Goal: Task Accomplishment & Management: Complete application form

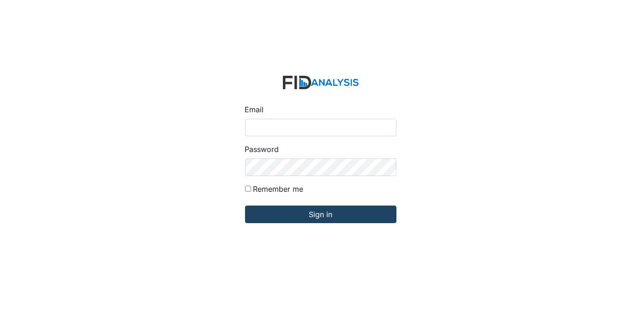
type input "[EMAIL_ADDRESS][DOMAIN_NAME]"
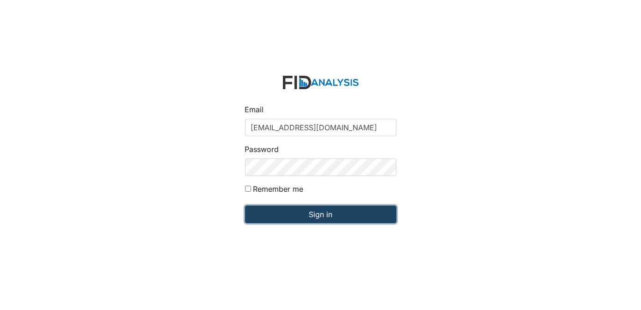
click at [288, 215] on input "Sign in" at bounding box center [320, 214] width 151 height 18
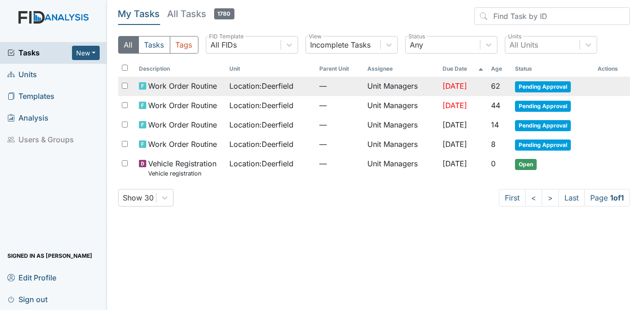
click at [534, 84] on span "Pending Approval" at bounding box center [543, 86] width 56 height 11
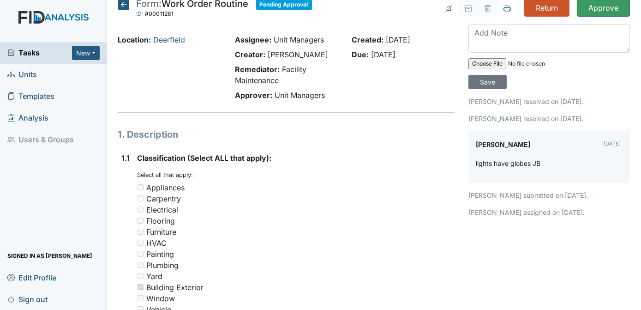
scroll to position [7, 0]
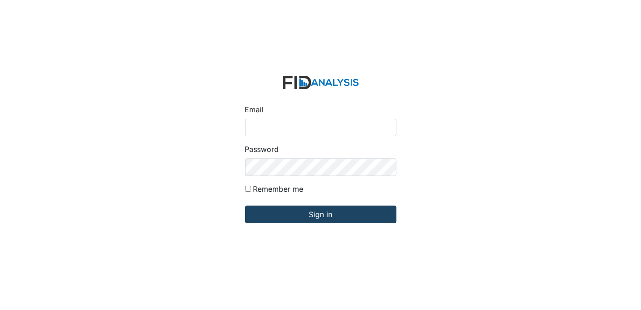
type input "[EMAIL_ADDRESS][DOMAIN_NAME]"
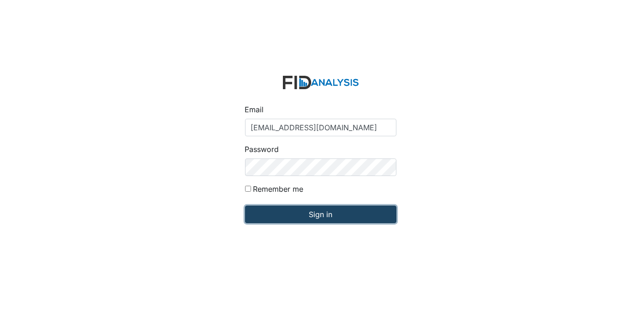
click at [369, 213] on input "Sign in" at bounding box center [320, 214] width 151 height 18
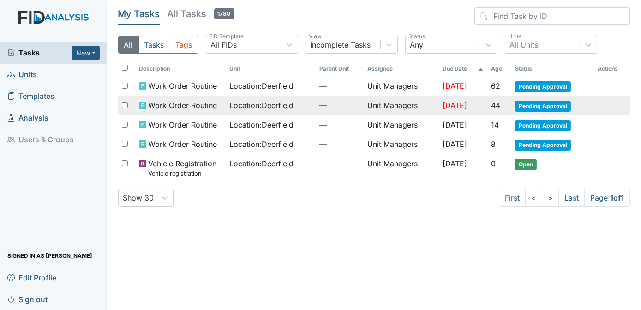
click at [528, 111] on td "Pending Approval" at bounding box center [553, 105] width 82 height 19
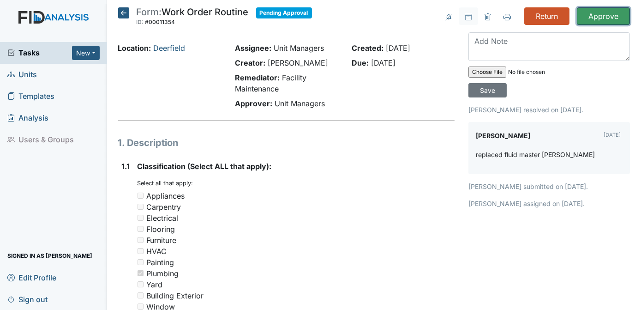
click at [596, 21] on input "Approve" at bounding box center [603, 16] width 53 height 18
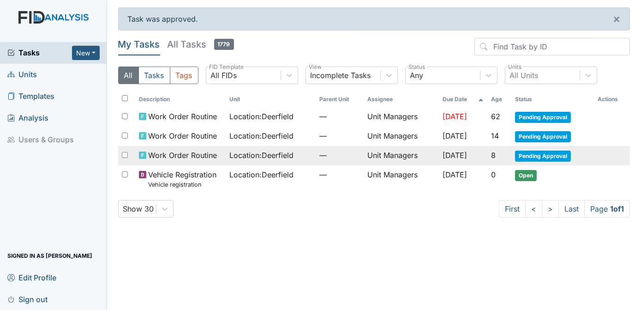
click at [543, 155] on span "Pending Approval" at bounding box center [543, 155] width 56 height 11
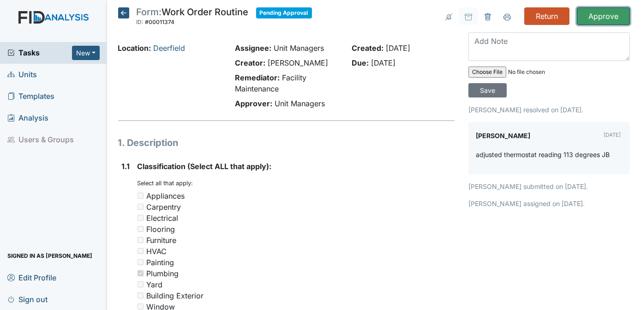
click at [592, 15] on input "Approve" at bounding box center [603, 16] width 53 height 18
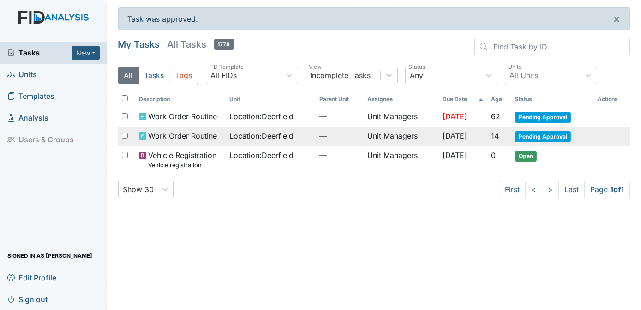
click at [550, 133] on span "Pending Approval" at bounding box center [543, 136] width 56 height 11
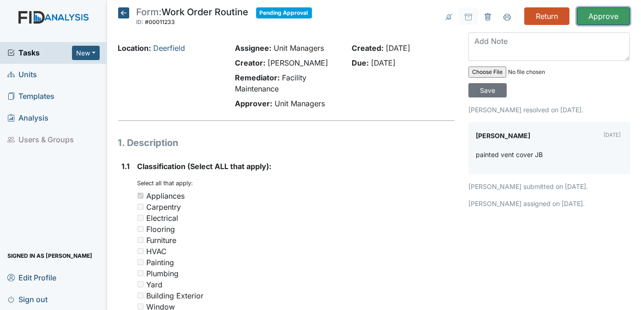
click at [595, 11] on input "Approve" at bounding box center [603, 16] width 53 height 18
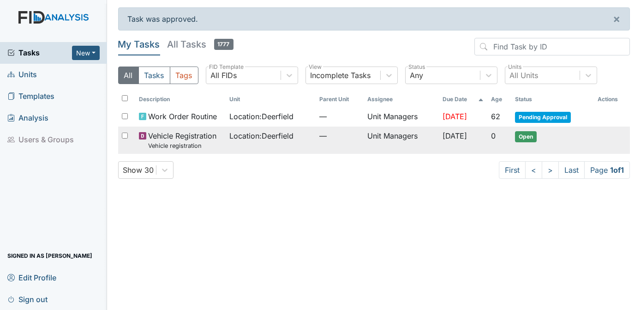
click at [530, 136] on span "Open" at bounding box center [526, 136] width 22 height 11
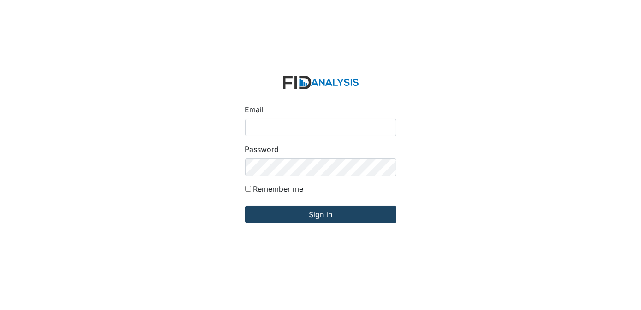
type input "[EMAIL_ADDRESS][DOMAIN_NAME]"
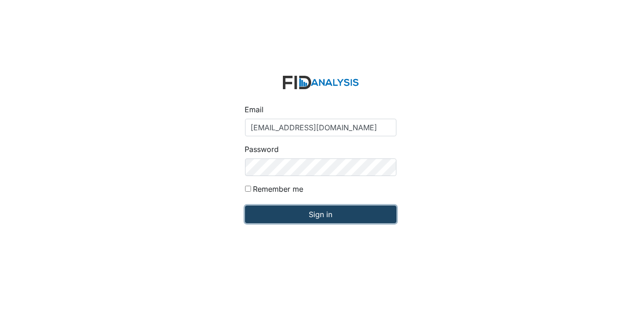
click at [344, 218] on input "Sign in" at bounding box center [320, 214] width 151 height 18
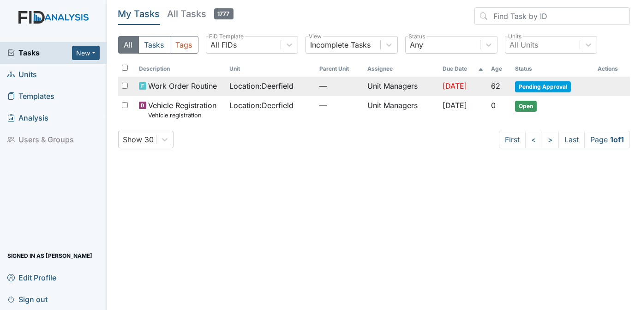
click at [530, 83] on span "Pending Approval" at bounding box center [543, 86] width 56 height 11
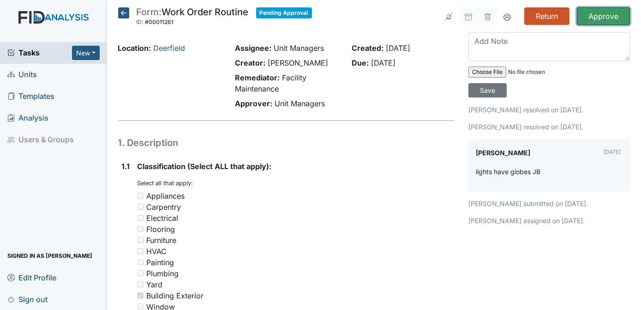
click at [593, 12] on input "Approve" at bounding box center [603, 16] width 53 height 18
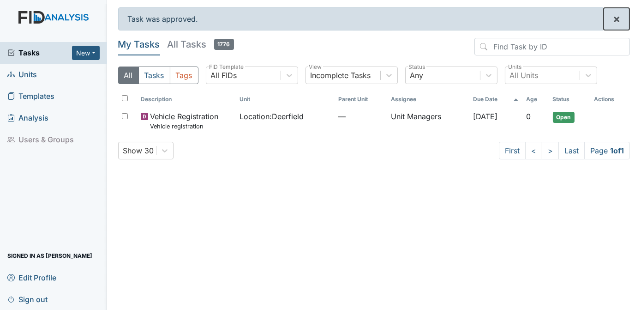
click at [617, 18] on span "×" at bounding box center [616, 18] width 7 height 13
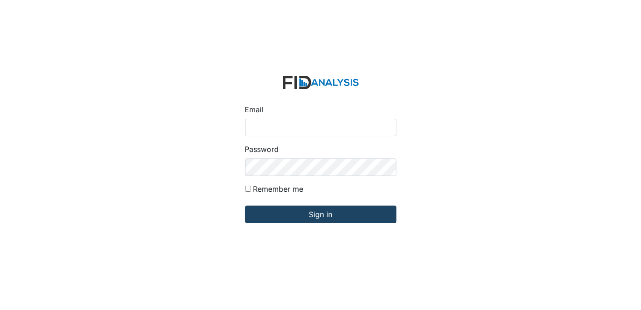
type input "[EMAIL_ADDRESS][DOMAIN_NAME]"
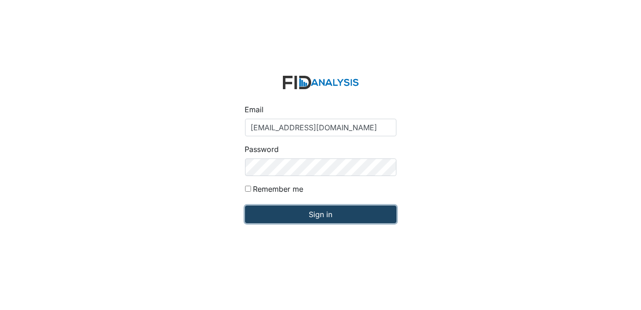
click at [280, 215] on input "Sign in" at bounding box center [320, 214] width 151 height 18
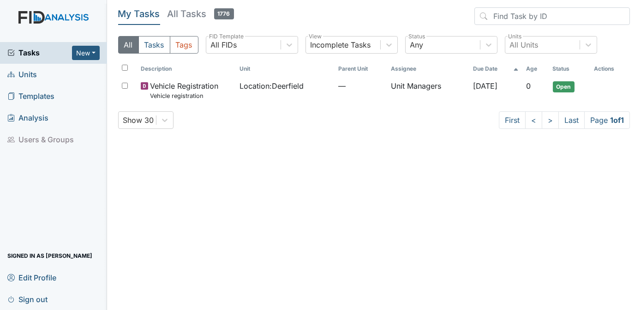
click at [29, 76] on span "Units" at bounding box center [22, 74] width 30 height 14
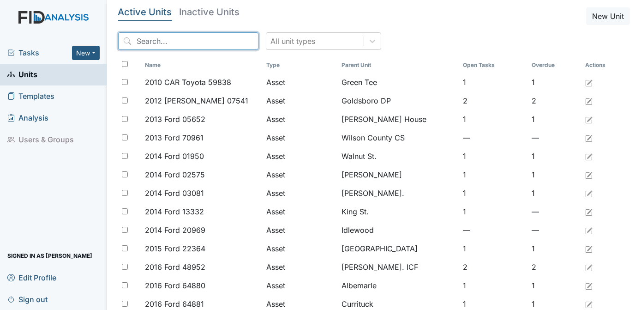
click at [147, 42] on input "search" at bounding box center [188, 41] width 140 height 18
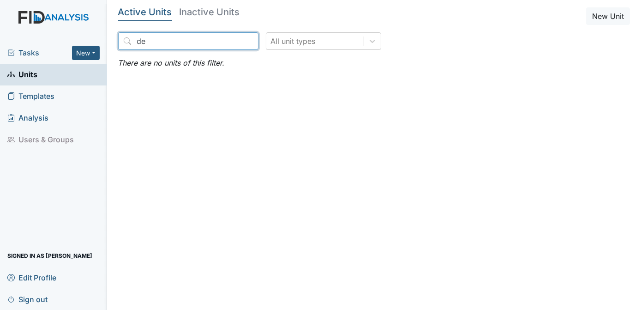
type input "d"
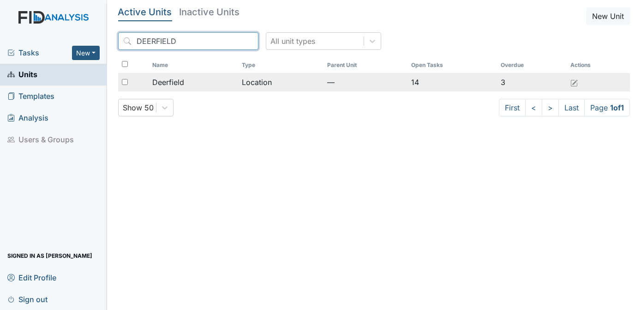
type input "DEERFIELD"
click at [124, 83] on input "checkbox" at bounding box center [125, 82] width 6 height 6
checkbox input "true"
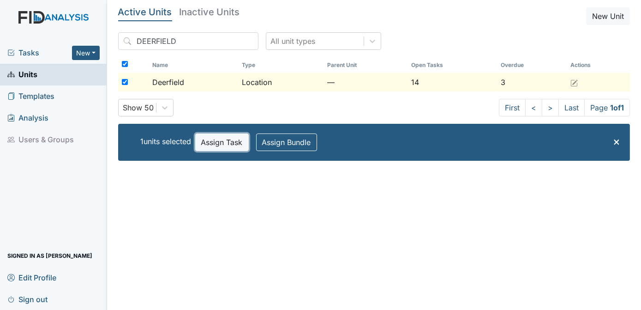
click at [213, 141] on button "Assign Task" at bounding box center [222, 142] width 54 height 18
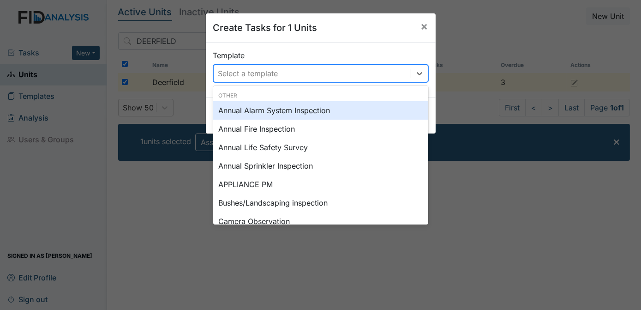
click at [273, 75] on div "Select a template" at bounding box center [248, 73] width 60 height 11
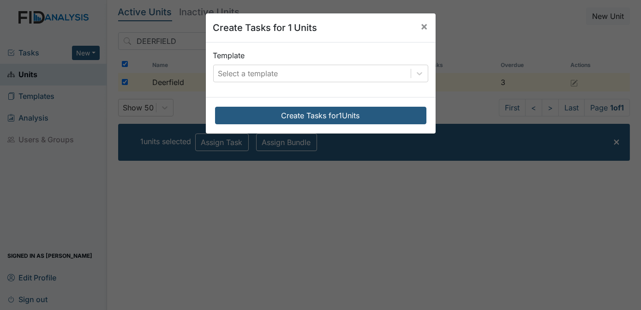
click at [425, 114] on div "Create Tasks for 1 Units" at bounding box center [321, 115] width 230 height 36
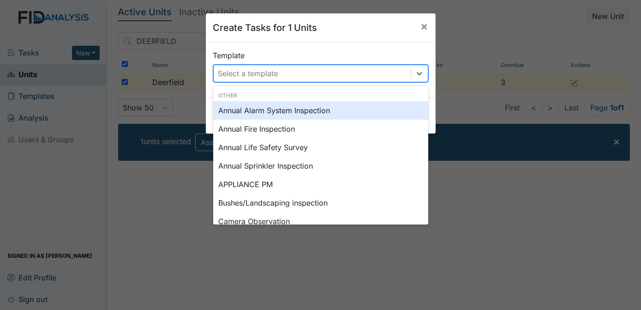
click at [372, 74] on div "Select a template" at bounding box center [312, 73] width 197 height 17
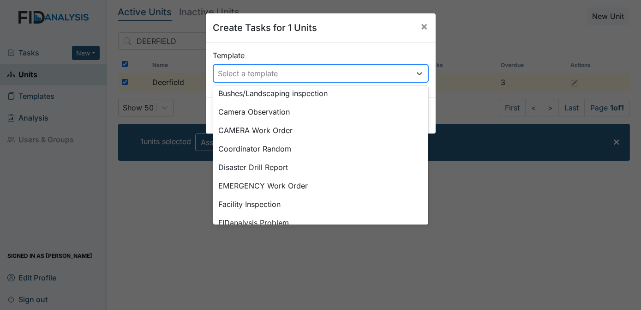
scroll to position [111, 0]
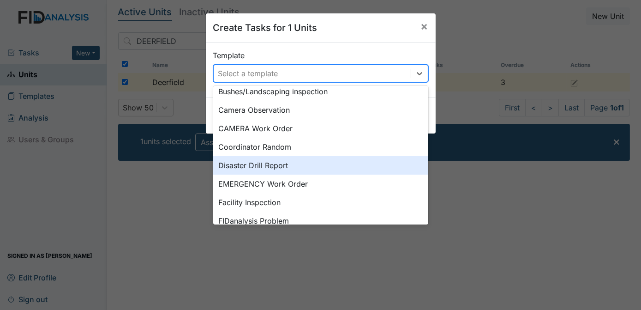
click at [258, 165] on div "Disaster Drill Report" at bounding box center [320, 165] width 215 height 18
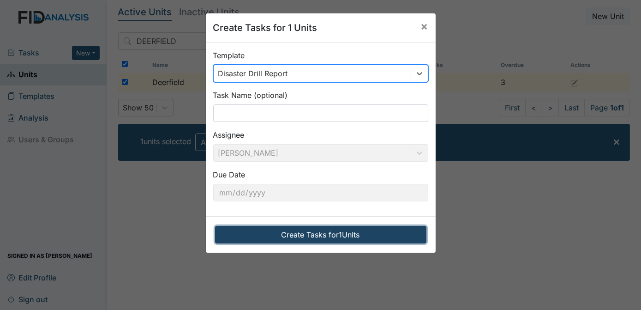
click at [307, 235] on button "Create Tasks for 1 Units" at bounding box center [320, 235] width 211 height 18
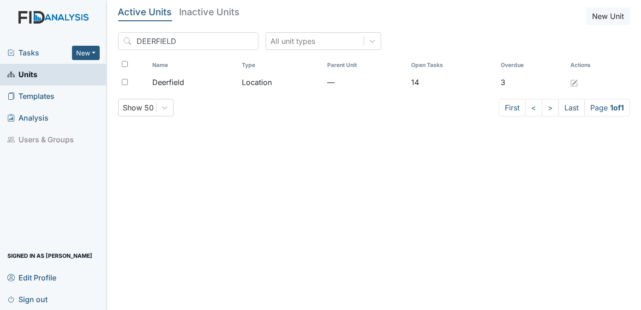
click at [40, 54] on span "Tasks" at bounding box center [39, 52] width 65 height 11
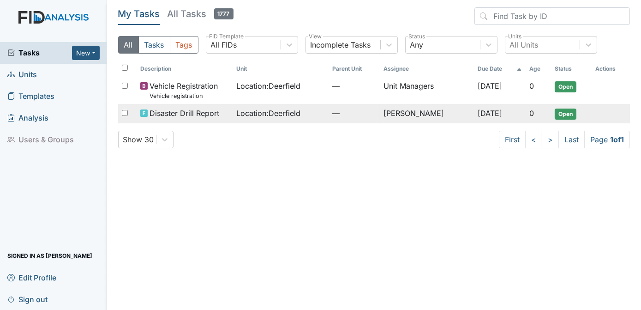
click at [569, 110] on span "Open" at bounding box center [566, 113] width 22 height 11
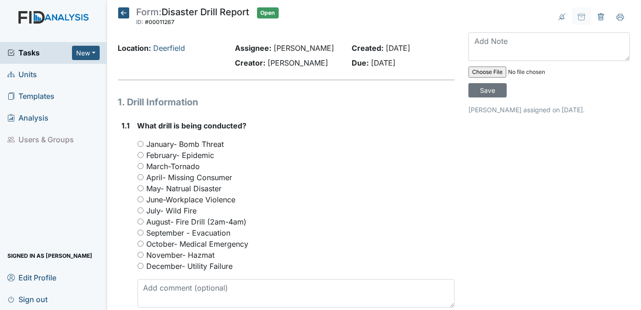
click at [140, 244] on input "October- Medical Emergency" at bounding box center [141, 244] width 6 height 6
radio input "true"
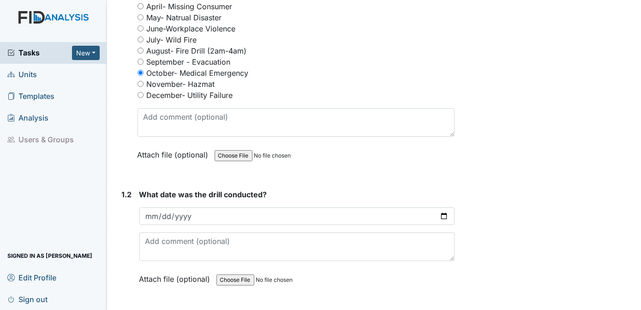
scroll to position [185, 0]
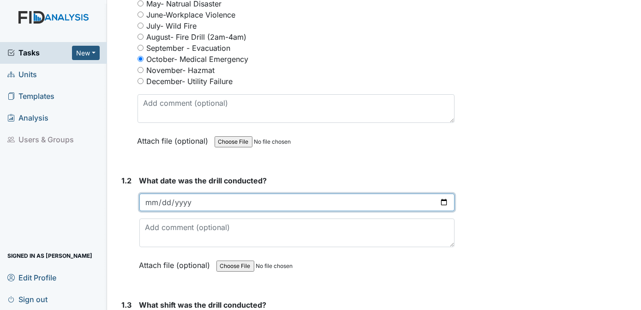
click at [186, 199] on input "date" at bounding box center [297, 202] width 316 height 18
click at [160, 199] on input "date" at bounding box center [297, 202] width 316 height 18
click at [158, 198] on input "date" at bounding box center [297, 202] width 316 height 18
click at [163, 199] on input "date" at bounding box center [297, 202] width 316 height 18
type input "0001-10-02"
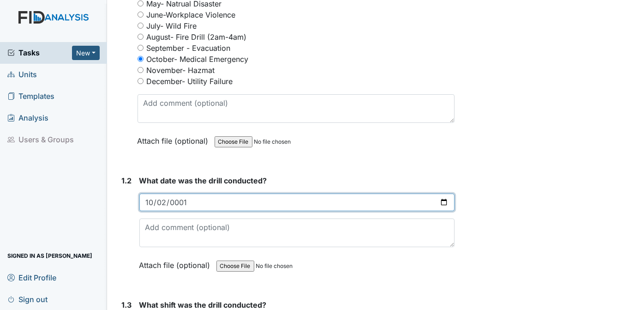
click at [176, 198] on input "0001-10-02" at bounding box center [297, 202] width 316 height 18
click at [160, 200] on input "date" at bounding box center [297, 202] width 316 height 18
click at [172, 197] on input "date" at bounding box center [297, 202] width 316 height 18
click at [175, 199] on input "date" at bounding box center [297, 202] width 316 height 18
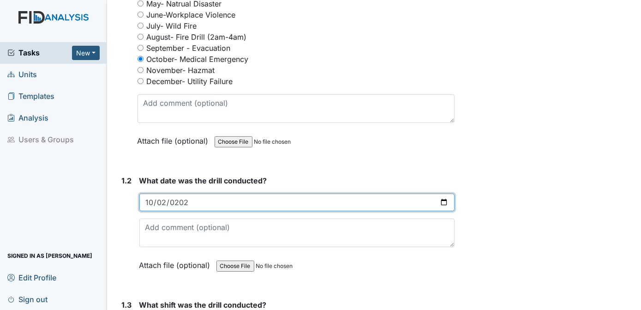
type input "2025-10-02"
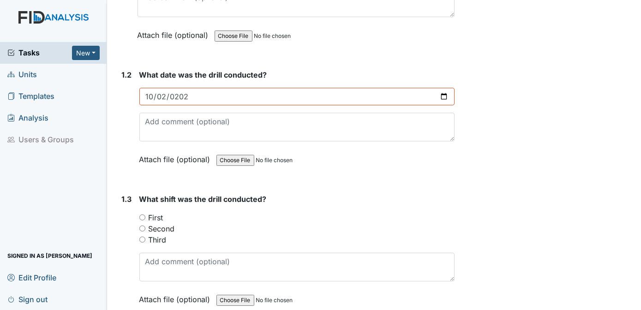
scroll to position [295, 0]
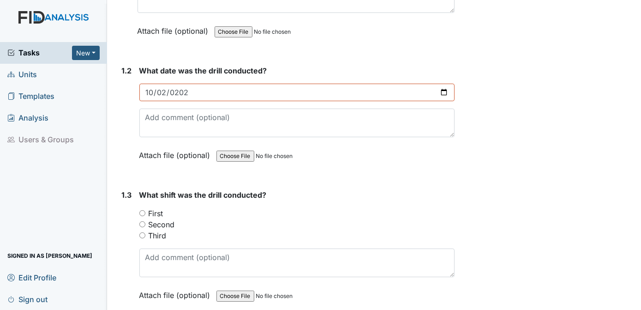
click at [143, 211] on input "First" at bounding box center [142, 213] width 6 height 6
radio input "true"
drag, startPoint x: 503, startPoint y: 205, endPoint x: 597, endPoint y: 221, distance: 95.5
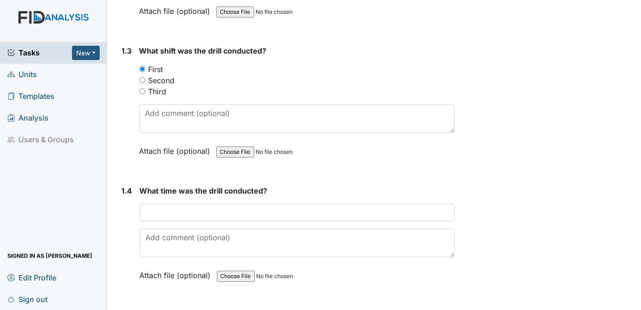
scroll to position [443, 0]
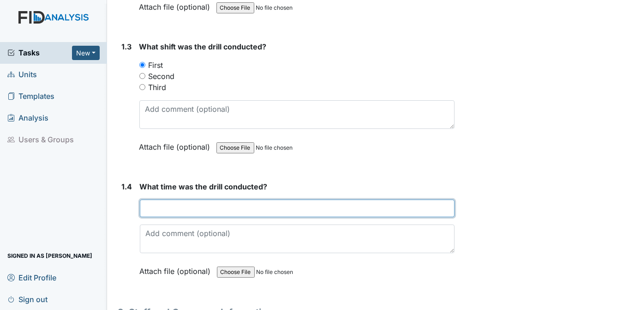
click at [185, 202] on input "text" at bounding box center [297, 208] width 315 height 18
type input "7:18AM"
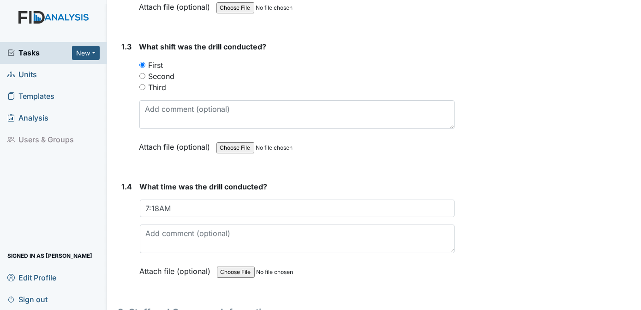
drag, startPoint x: 634, startPoint y: 124, endPoint x: 635, endPoint y: 148, distance: 24.5
click at [635, 148] on main "Form: Disaster Drill Report ID: #00011267 Open Autosaving... Location: Deerfiel…" at bounding box center [374, 155] width 535 height 310
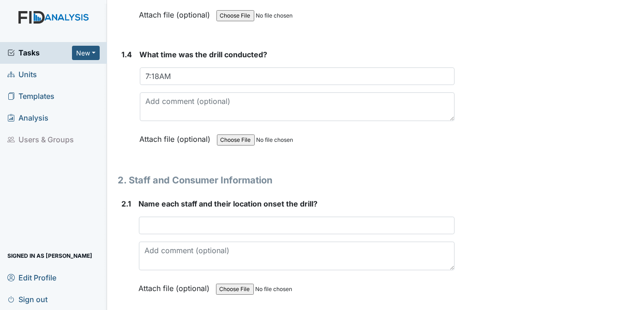
scroll to position [583, 0]
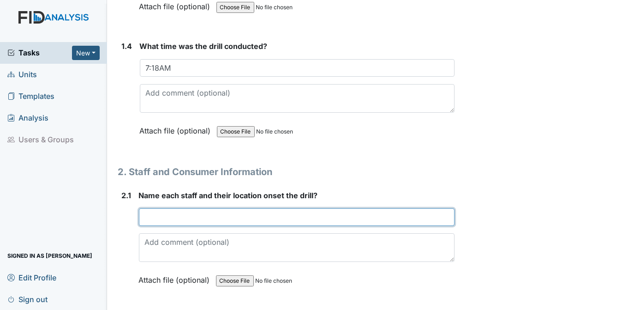
click at [154, 214] on input "text" at bounding box center [297, 217] width 316 height 18
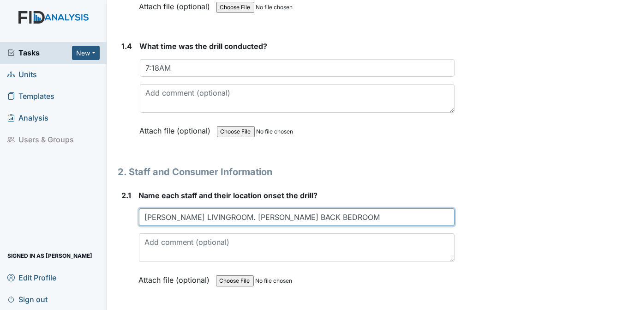
type input "K. HARRINGTON LIVINGROOM. O. HAMMIEL BACK BEDROOM"
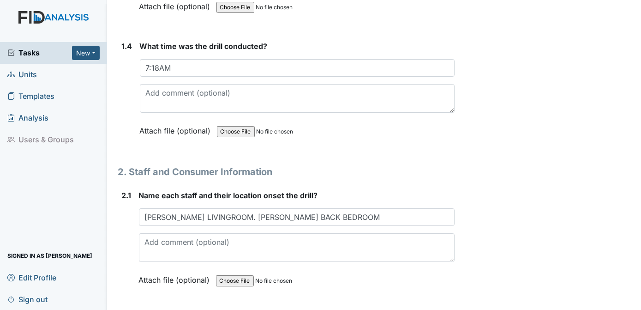
click at [513, 190] on div "Archive Task × Are you sure you want to archive this task? It will appear as in…" at bounding box center [549, 306] width 175 height 1764
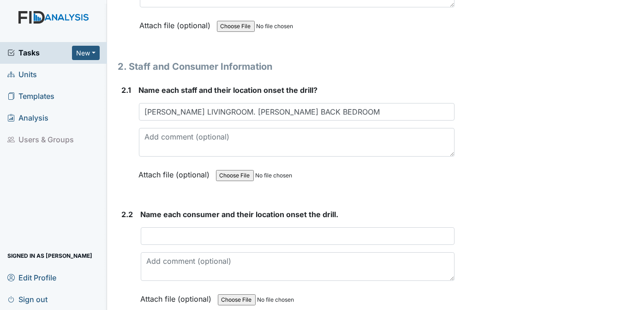
scroll to position [725, 0]
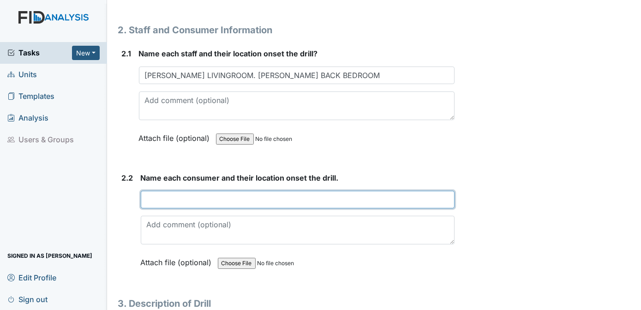
click at [155, 195] on input "text" at bounding box center [298, 200] width 314 height 18
type input "T.D BEDROOM, R.H BATHROOM, KL.T LAUNDRY ROOM AND A.W KITCHEN"
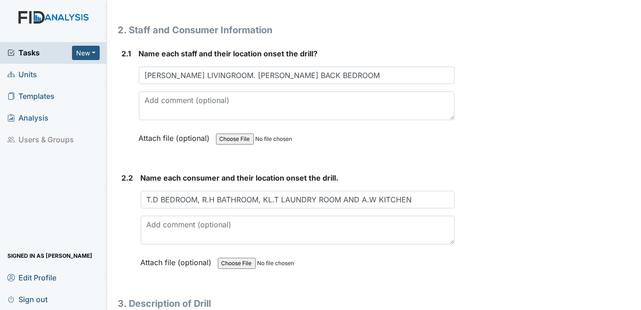
click at [526, 191] on div "Archive Task × Are you sure you want to archive this task? It will appear as in…" at bounding box center [549, 165] width 175 height 1764
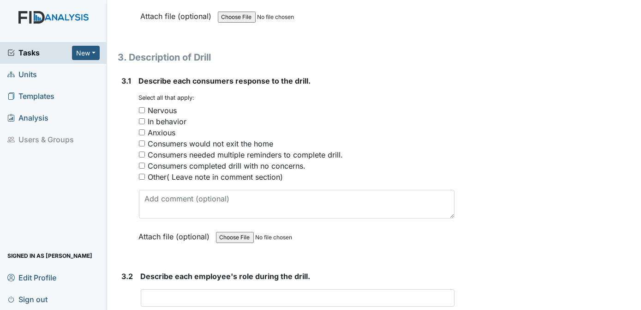
scroll to position [973, 0]
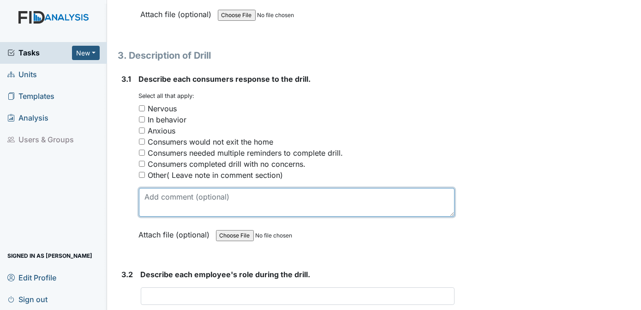
click at [163, 202] on textarea at bounding box center [297, 202] width 316 height 29
type textarea "ALL COMPLIED"
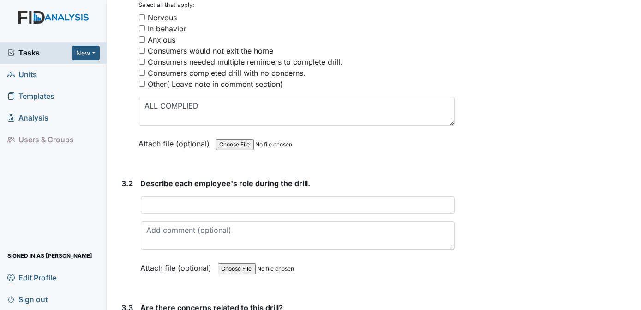
scroll to position [1072, 0]
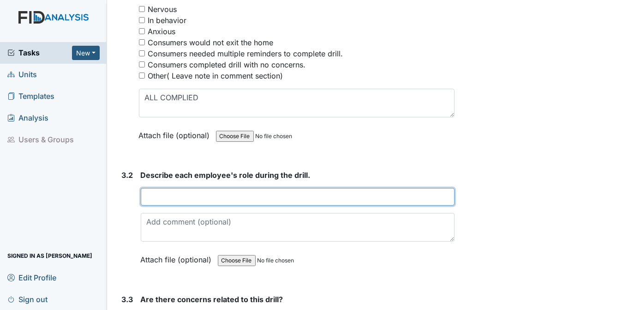
click at [148, 190] on input "text" at bounding box center [298, 197] width 314 height 18
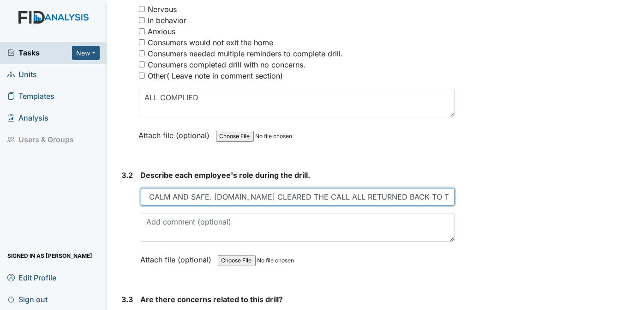
scroll to position [0, 989]
type input "K/ HARRINGTON CALLED 911 AND PROVIDED THE INFORMATION TO E.M.T SUPERVISOR AND G…"
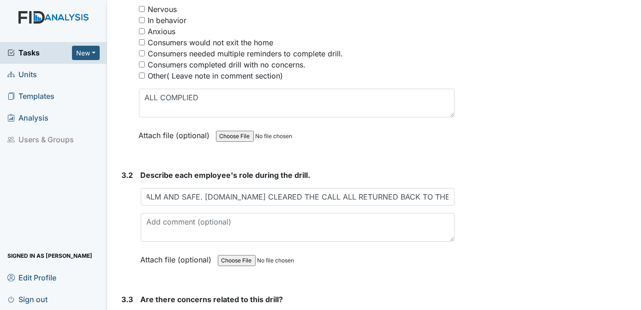
scroll to position [0, 0]
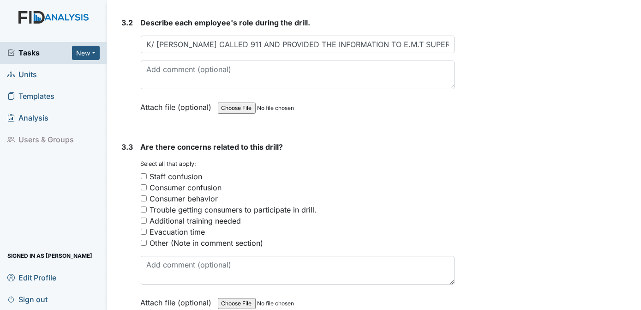
scroll to position [1226, 0]
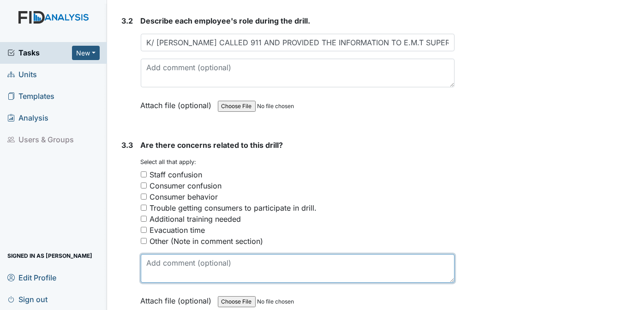
click at [203, 255] on textarea at bounding box center [298, 268] width 314 height 29
type textarea "N/A"
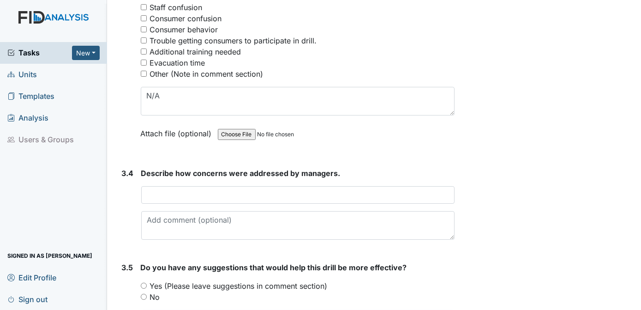
scroll to position [1387, 0]
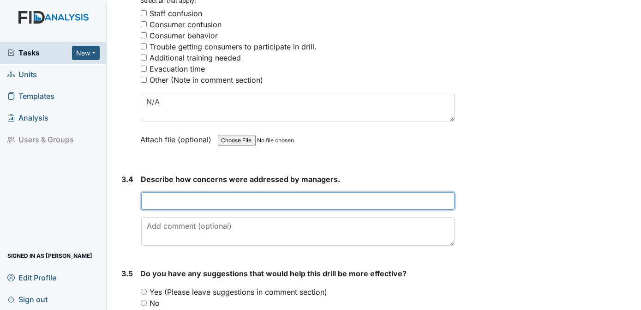
click at [175, 194] on input "text" at bounding box center [298, 201] width 314 height 18
type input "T"
type input "NO CONCERNS"
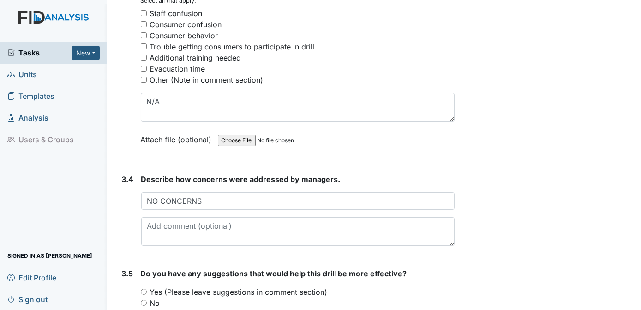
click at [144, 300] on input "No" at bounding box center [144, 303] width 6 height 6
radio input "true"
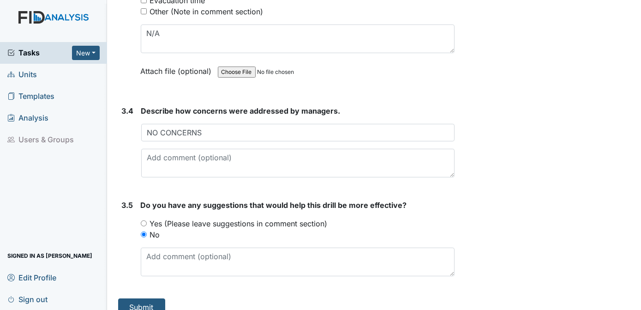
scroll to position [1461, 0]
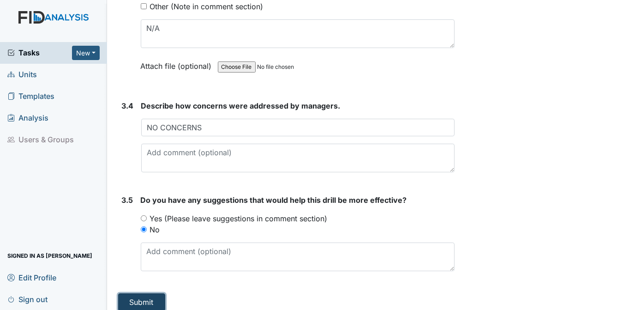
click at [156, 293] on button "Submit" at bounding box center [141, 302] width 47 height 18
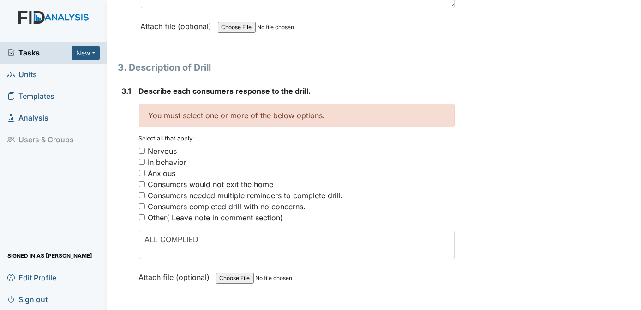
scroll to position [967, 0]
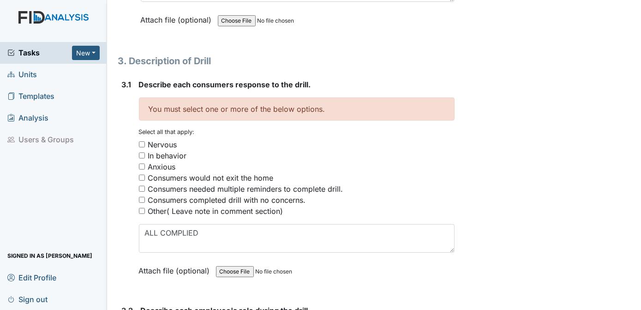
click at [142, 197] on input "Consumers completed drill with no concerns." at bounding box center [142, 200] width 6 height 6
checkbox input "true"
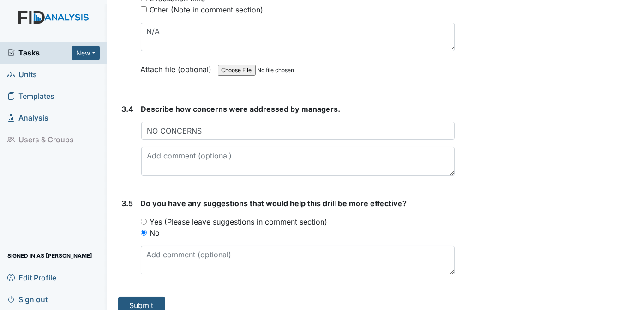
scroll to position [1521, 0]
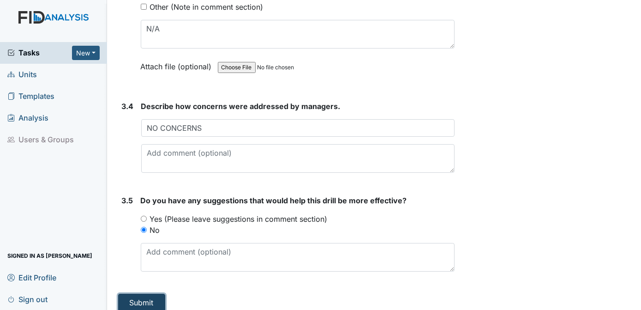
click at [144, 294] on button "Submit" at bounding box center [141, 303] width 47 height 18
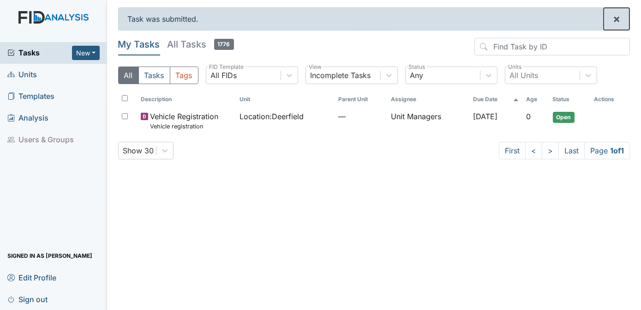
click at [618, 20] on span "×" at bounding box center [616, 18] width 7 height 13
